Goal: Check status: Check status

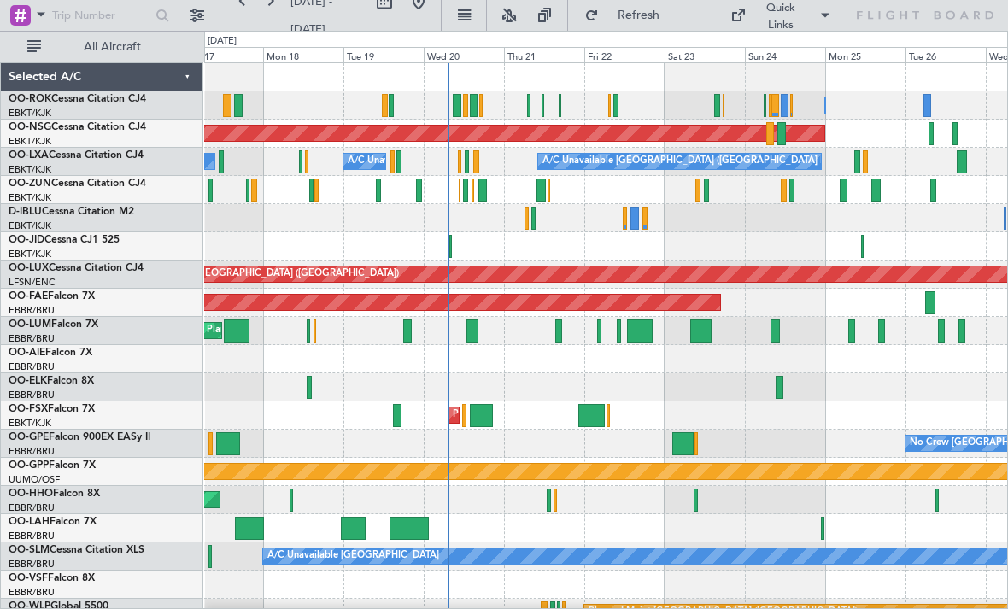
click at [616, 102] on div at bounding box center [615, 105] width 5 height 23
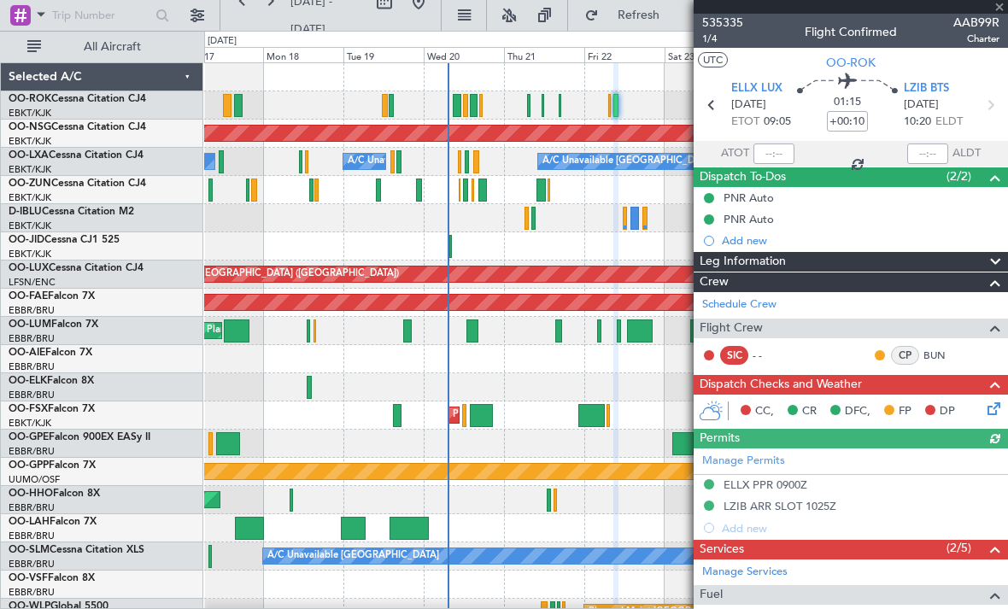
click at [998, 10] on div at bounding box center [850, 7] width 314 height 14
click at [1002, 4] on span at bounding box center [998, 7] width 17 height 15
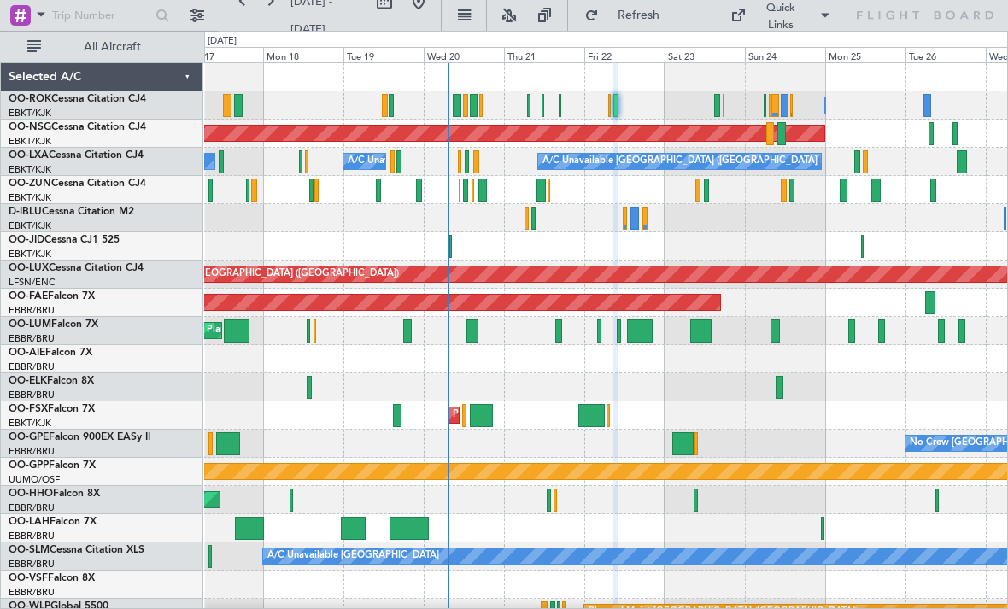
type input "0"
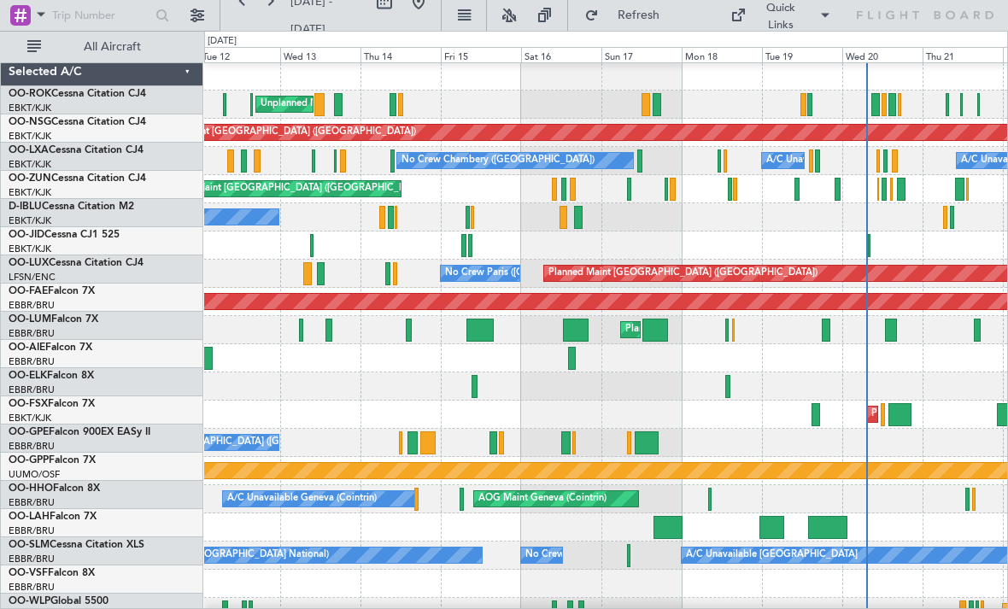
scroll to position [5, 0]
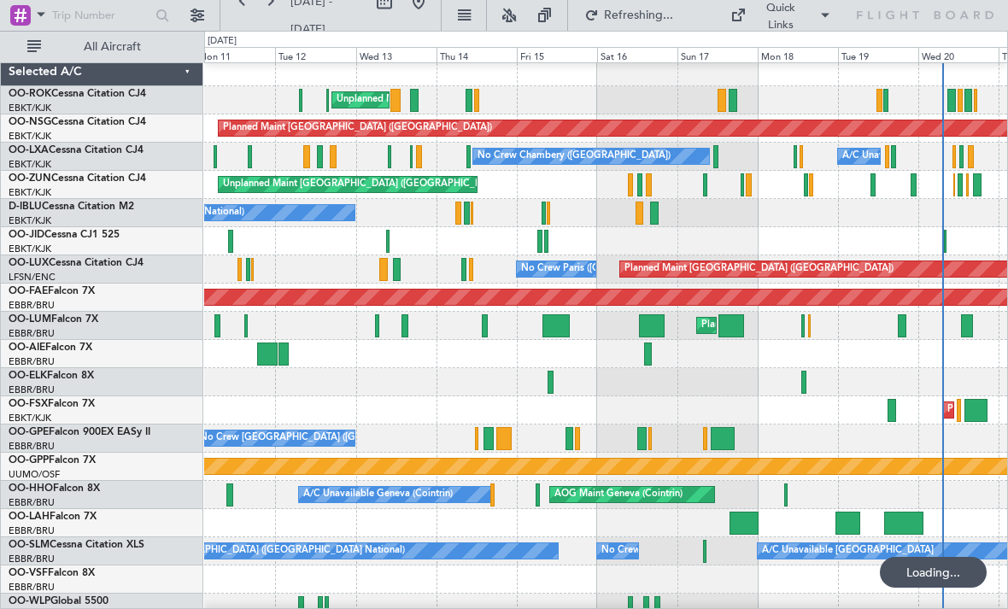
click at [539, 236] on div at bounding box center [539, 241] width 5 height 23
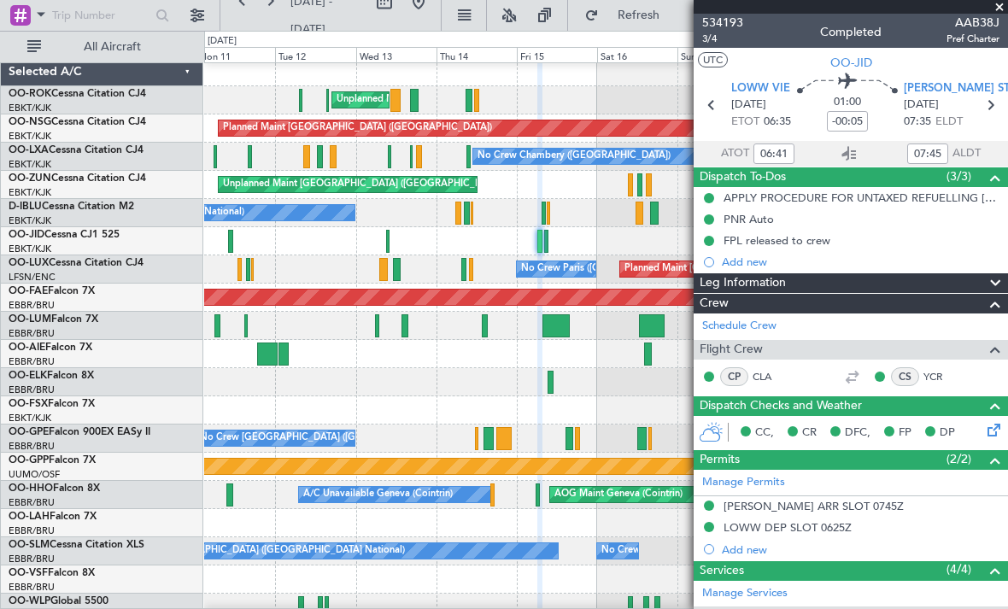
scroll to position [0, 0]
click at [1000, 10] on span at bounding box center [998, 7] width 17 height 15
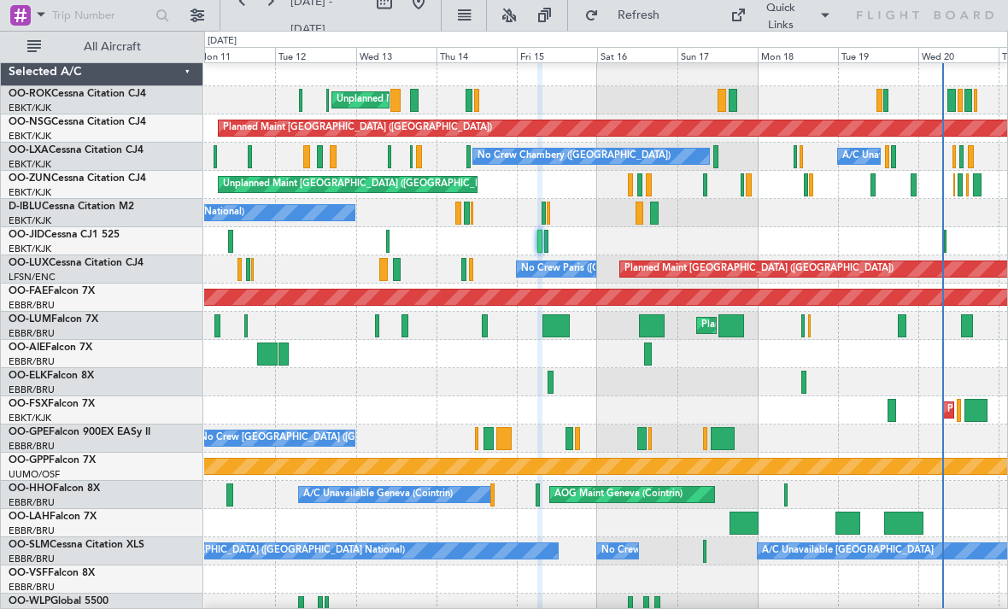
type input "0"
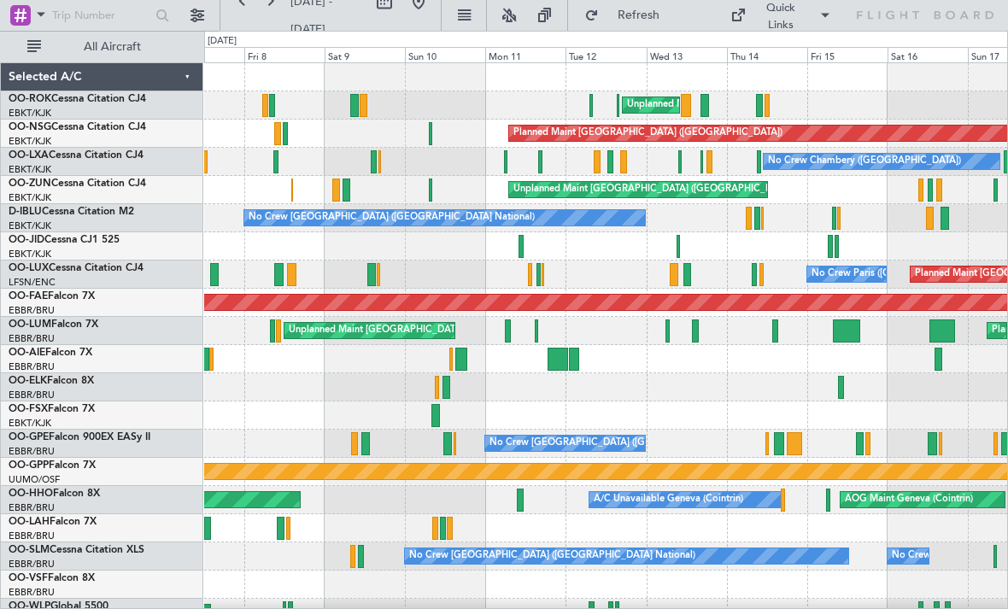
click at [519, 242] on div at bounding box center [520, 246] width 5 height 23
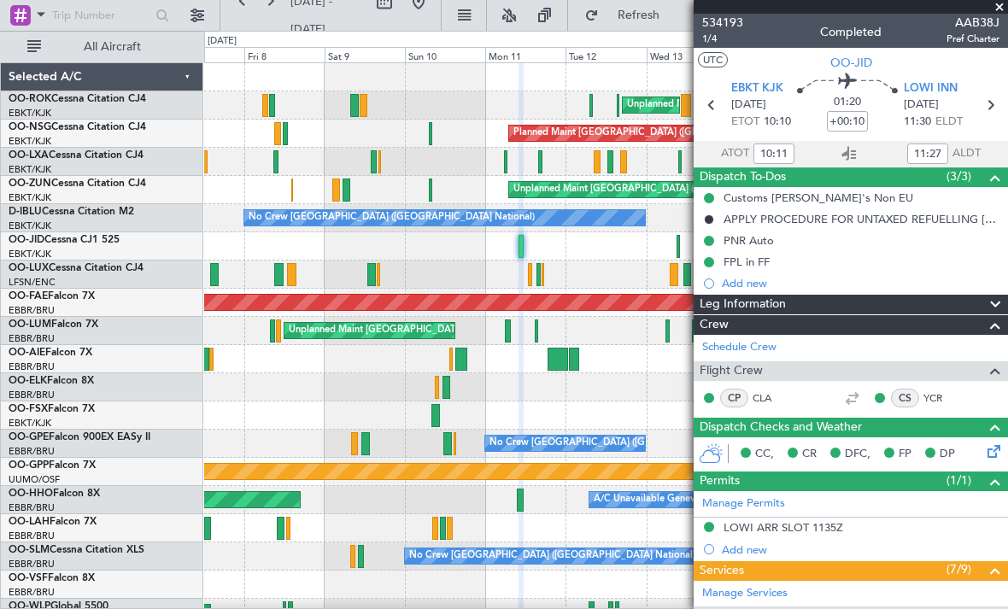
click at [999, 12] on span at bounding box center [998, 7] width 17 height 15
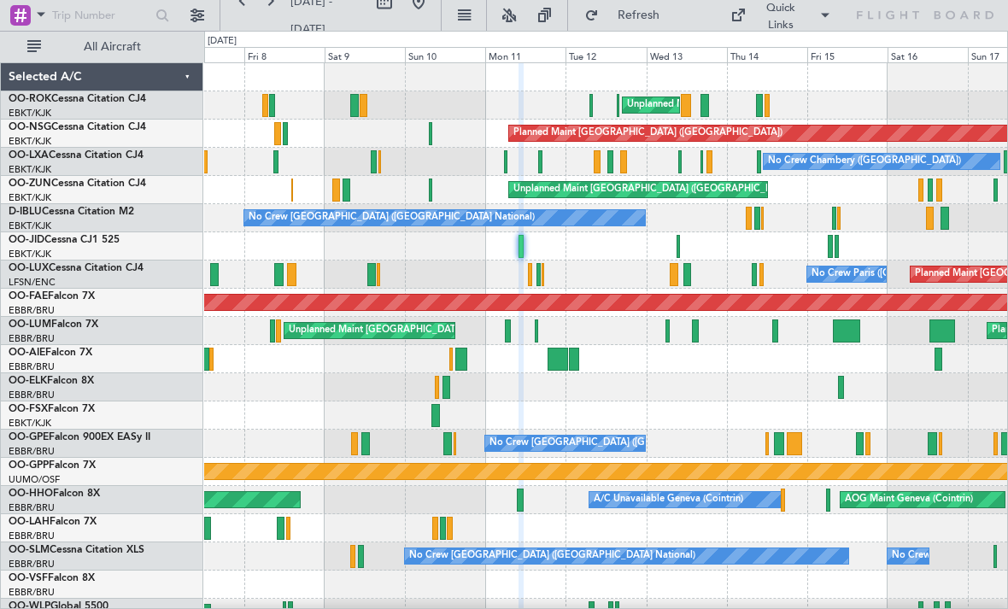
type input "0"
click at [831, 219] on div "No Crew [GEOGRAPHIC_DATA] ([GEOGRAPHIC_DATA] National)" at bounding box center [605, 218] width 803 height 28
click at [837, 219] on div at bounding box center [838, 218] width 3 height 23
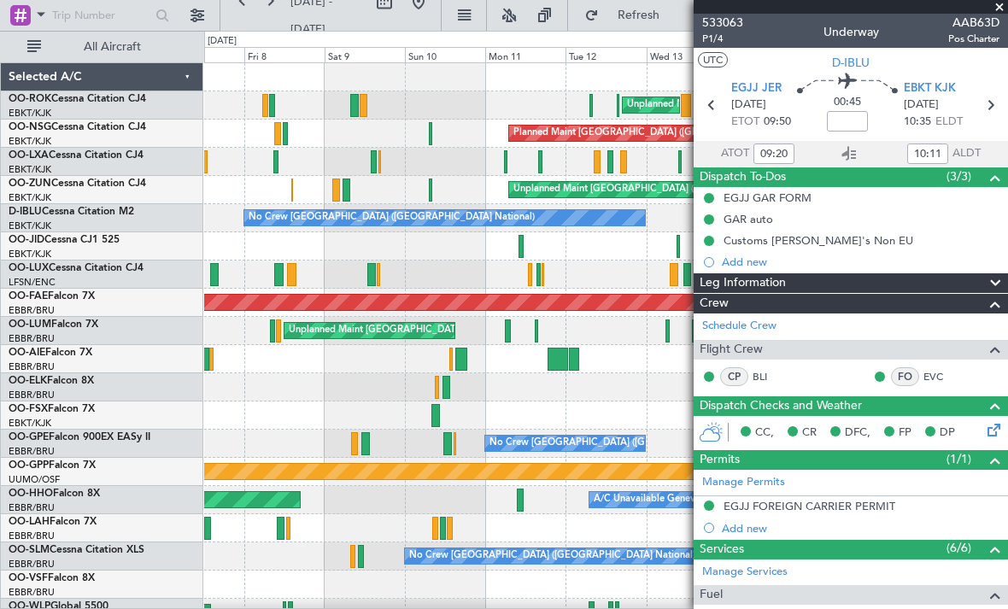
click at [1002, 5] on span at bounding box center [998, 7] width 17 height 15
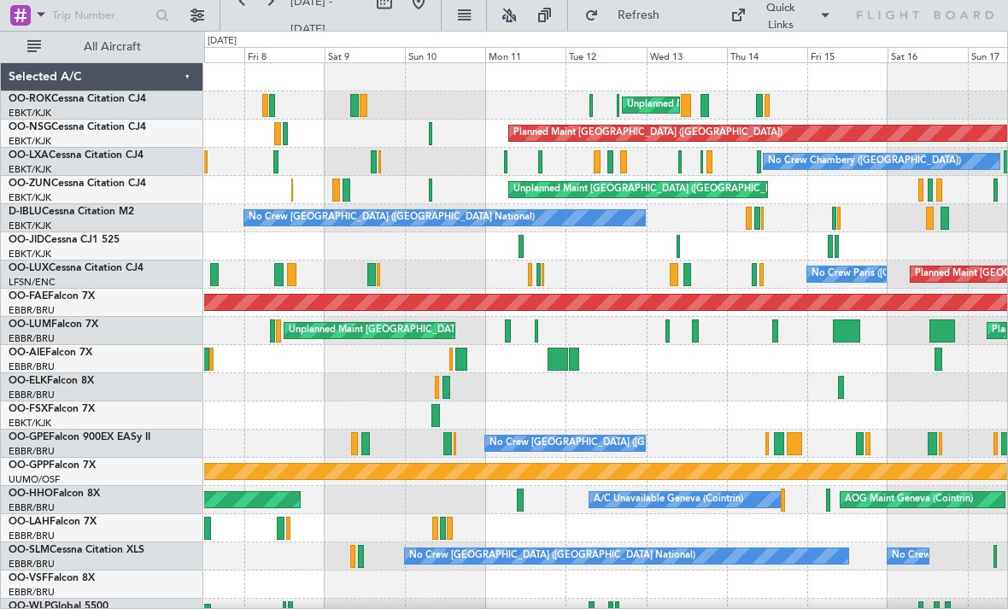
click at [833, 219] on div at bounding box center [834, 218] width 4 height 23
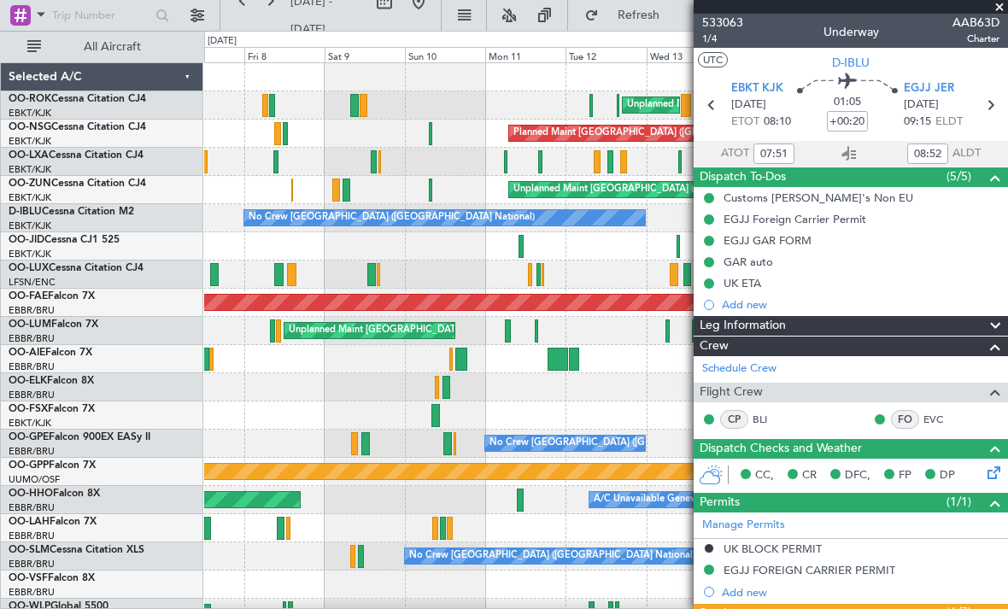
scroll to position [-2, 0]
click at [1000, 10] on span at bounding box center [998, 7] width 17 height 15
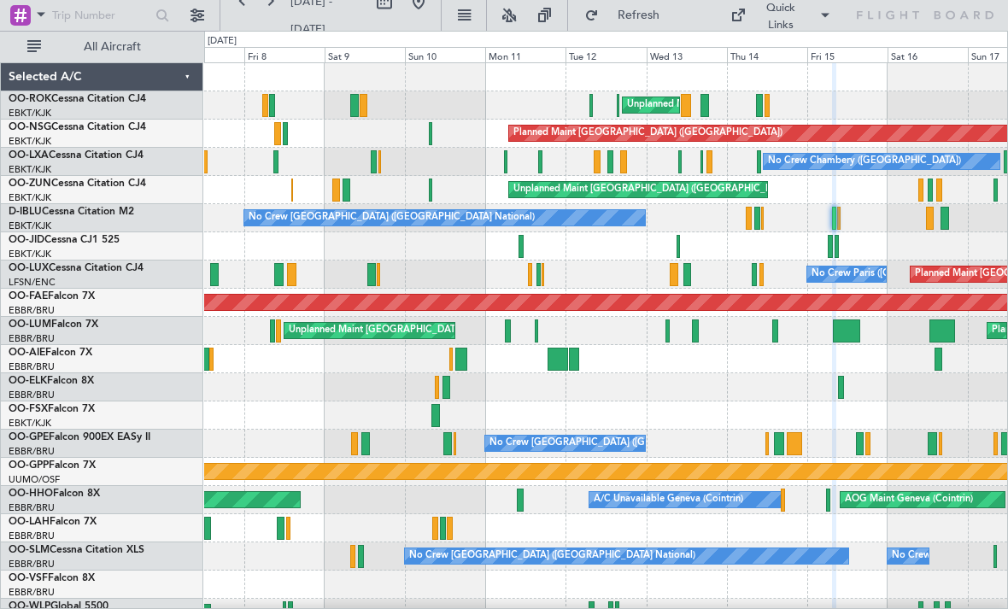
type input "0"
click at [676, 254] on div at bounding box center [677, 246] width 3 height 23
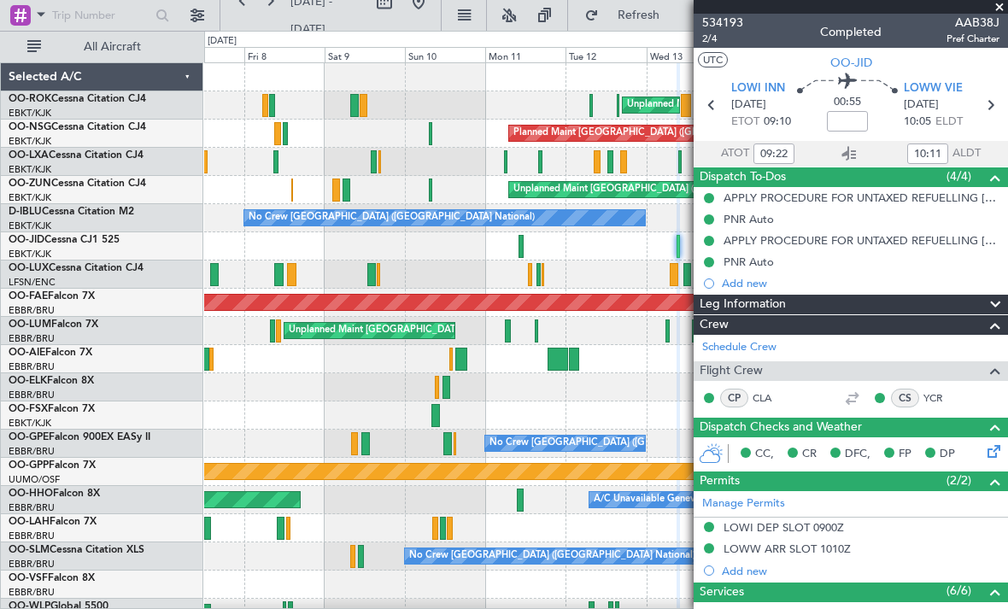
scroll to position [0, 0]
click at [1000, 11] on span at bounding box center [998, 7] width 17 height 15
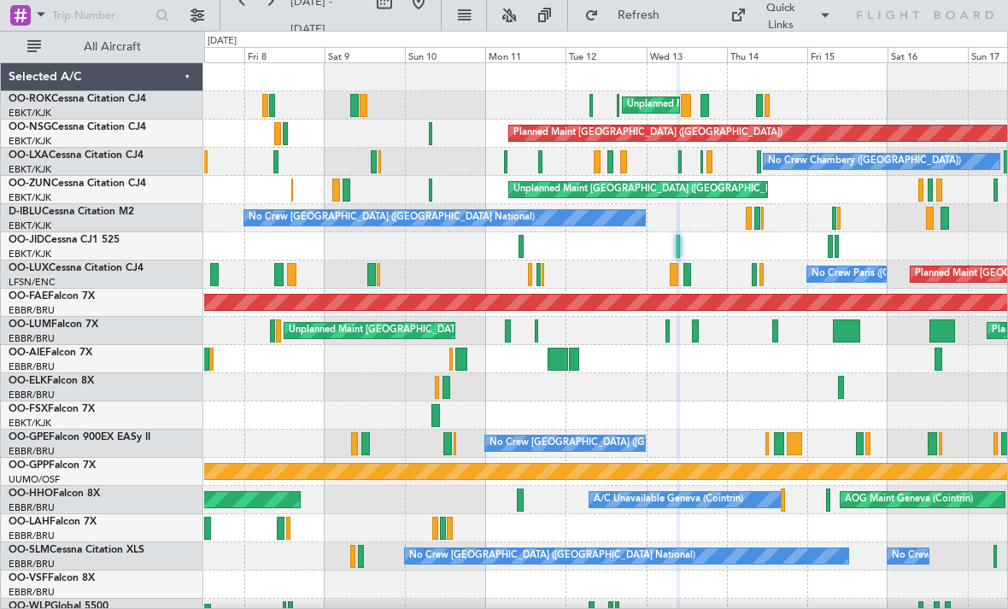
type input "0"
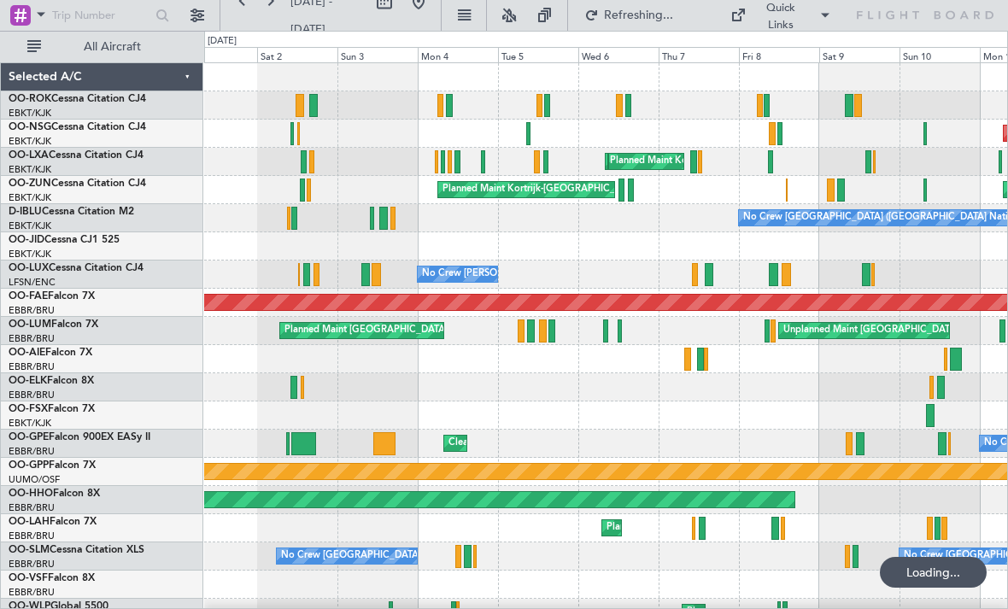
click at [628, 192] on div at bounding box center [631, 189] width 6 height 23
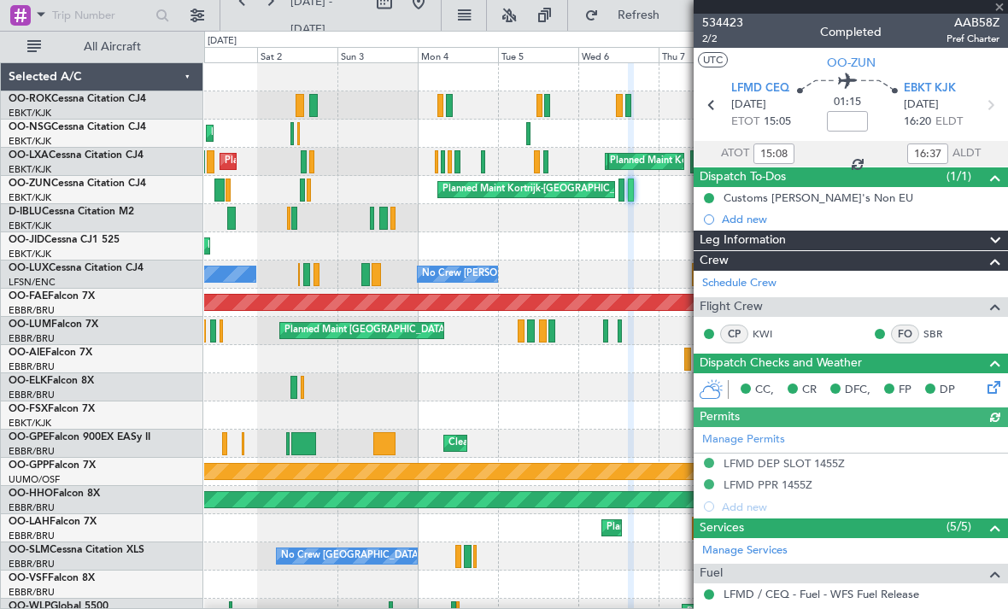
click at [999, 6] on div at bounding box center [850, 7] width 314 height 14
click at [1002, 9] on span at bounding box center [998, 7] width 17 height 15
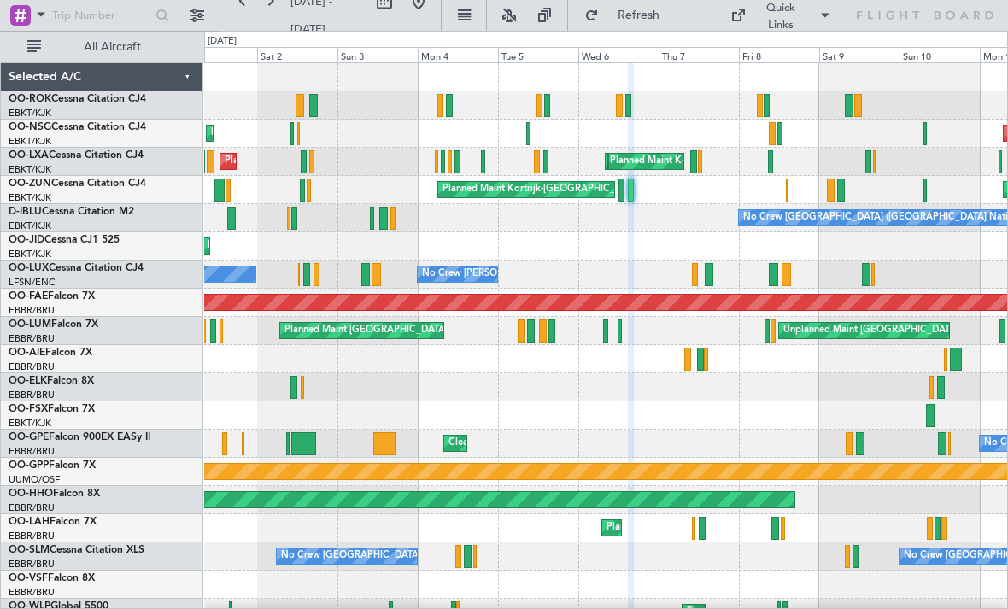
type input "0"
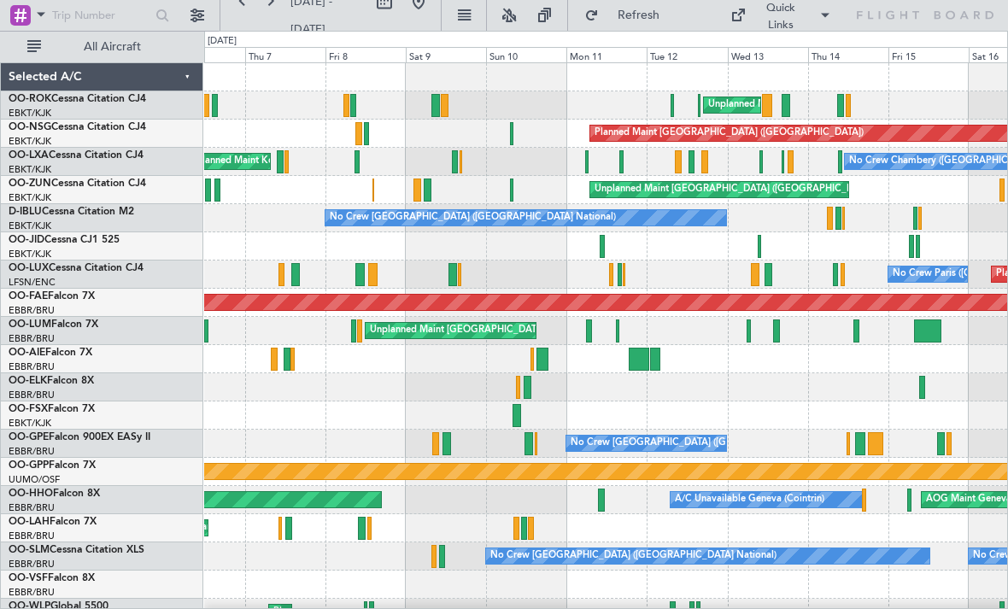
click at [906, 246] on div at bounding box center [605, 246] width 803 height 28
click at [906, 245] on div at bounding box center [605, 246] width 803 height 28
click at [912, 249] on div at bounding box center [911, 246] width 5 height 23
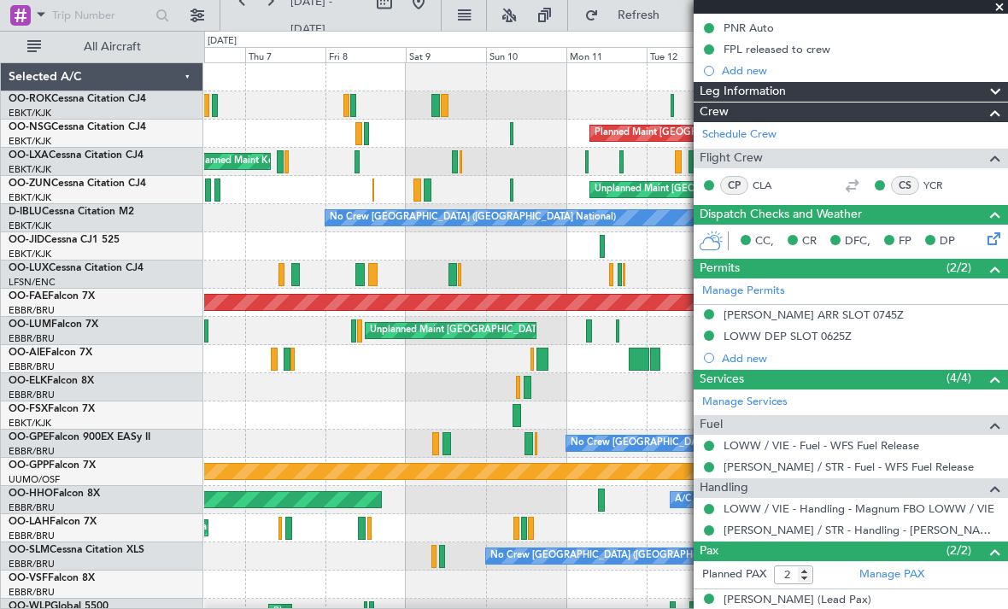
scroll to position [190, 0]
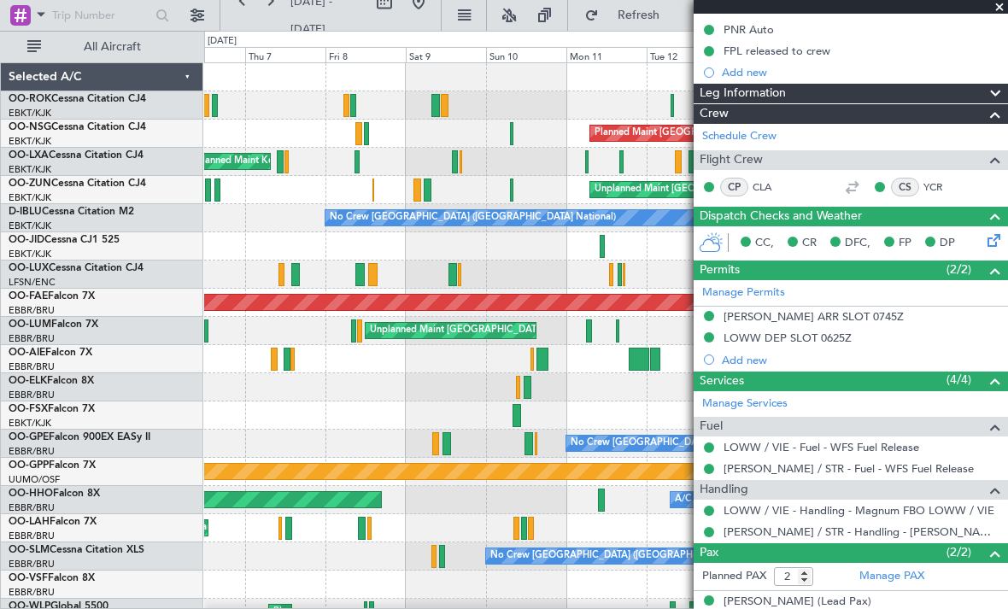
click at [1000, 4] on span at bounding box center [998, 7] width 17 height 15
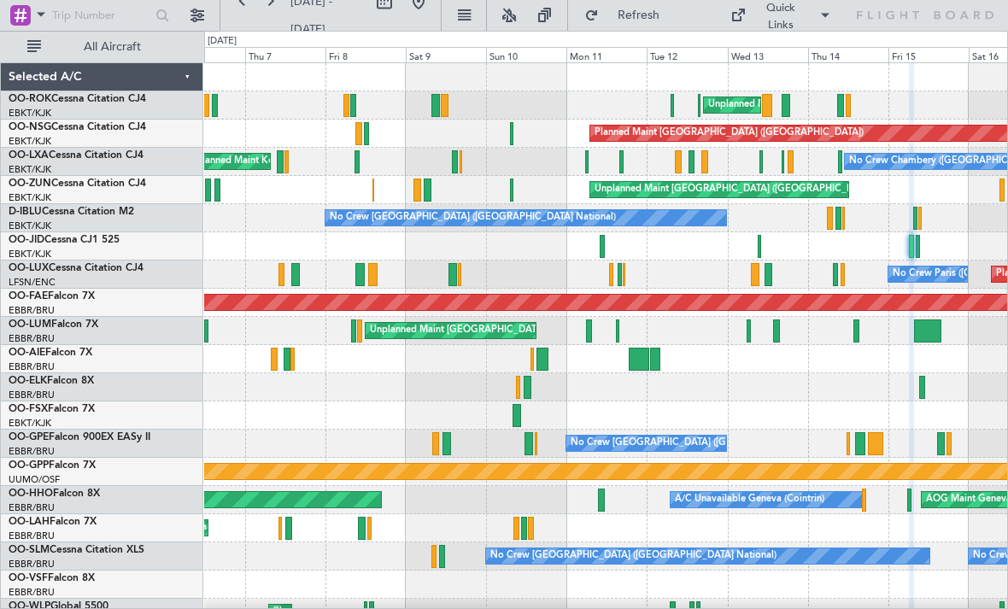
type input "0"
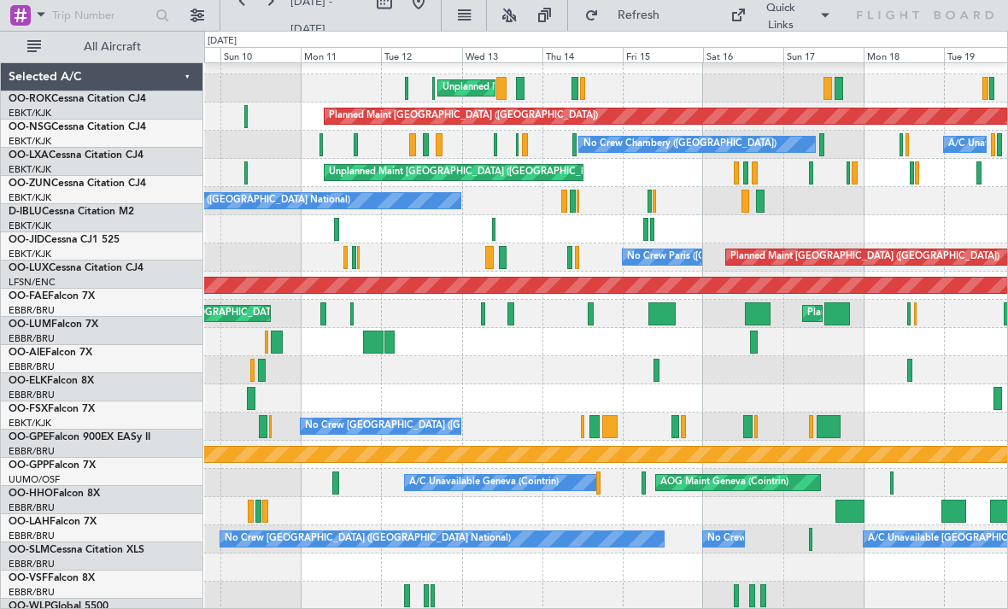
scroll to position [0, 0]
